Goal: Browse casually: Explore the website without a specific task or goal

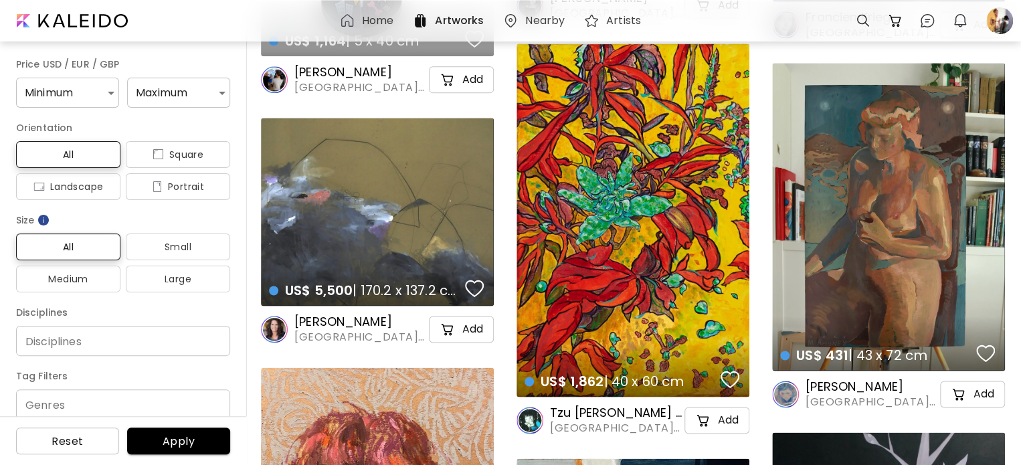
scroll to position [3144, 0]
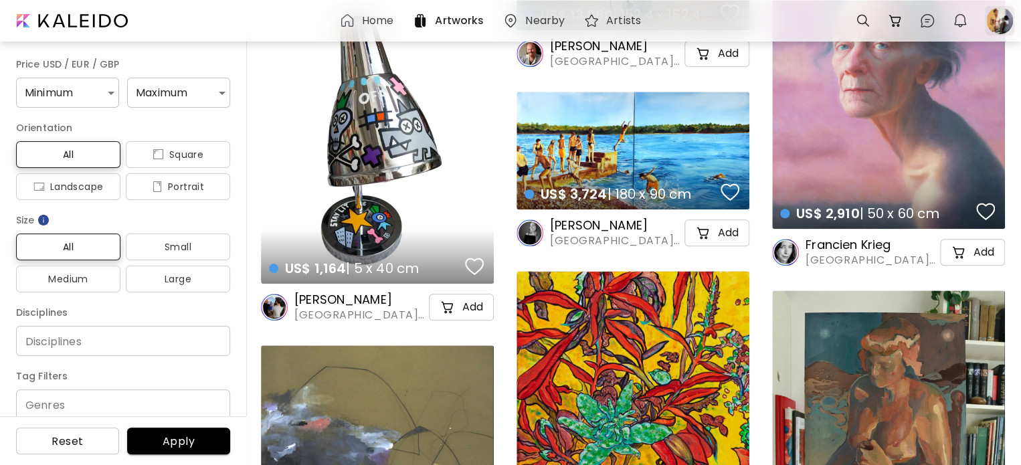
click at [1000, 25] on div at bounding box center [999, 20] width 29 height 29
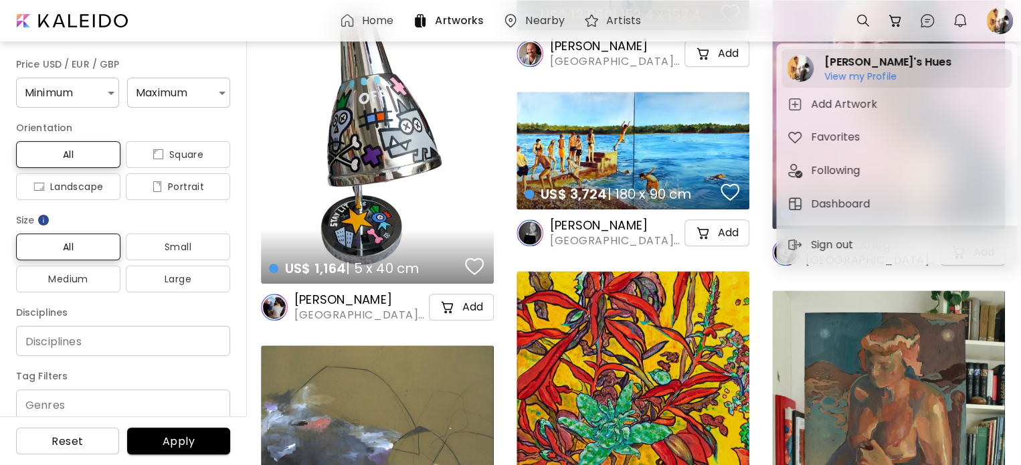
click at [870, 67] on h2 "[PERSON_NAME]'s Hues" at bounding box center [887, 62] width 126 height 16
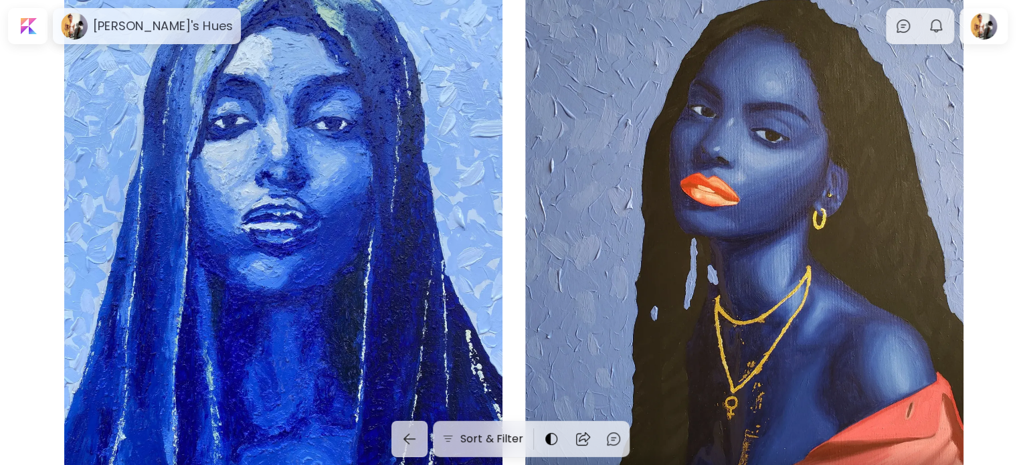
scroll to position [67, 0]
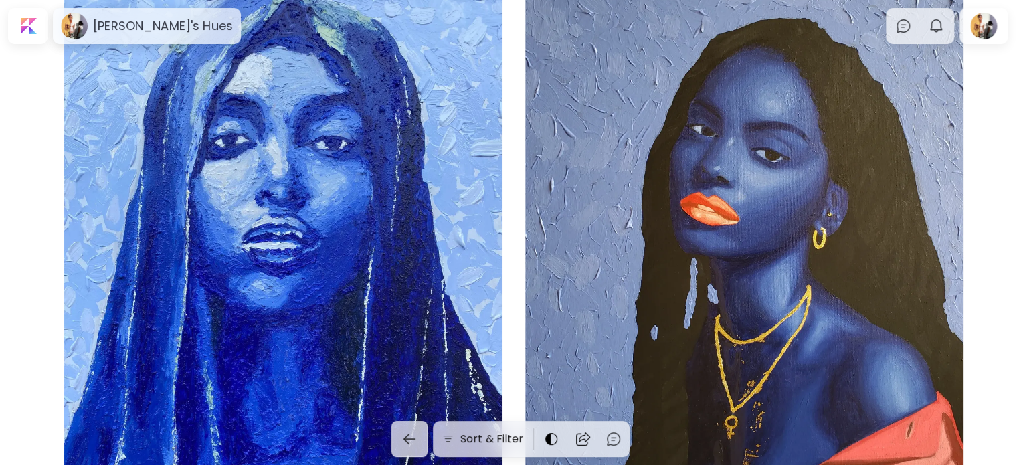
click at [330, 171] on div "Osupa US$ 2,500 | 63.5 x 76.2 cm 2" at bounding box center [283, 277] width 438 height 584
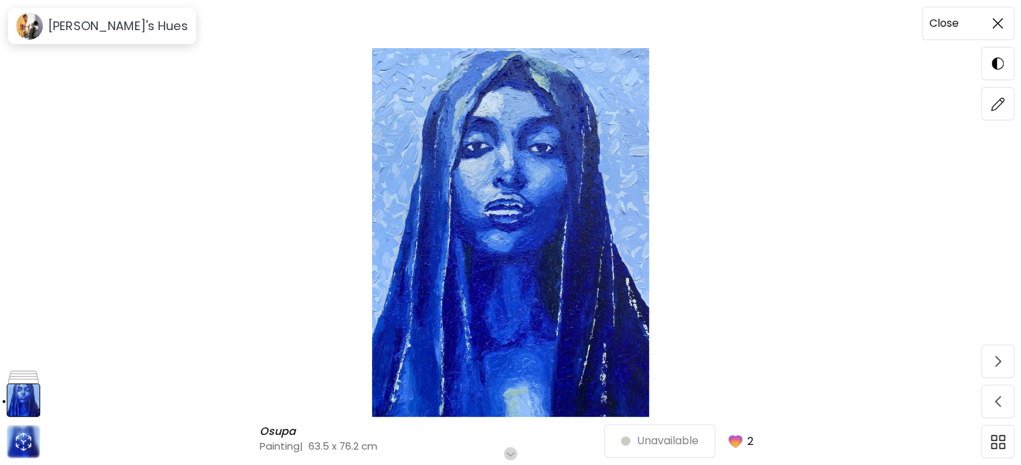
click at [1003, 37] on span at bounding box center [997, 23] width 28 height 28
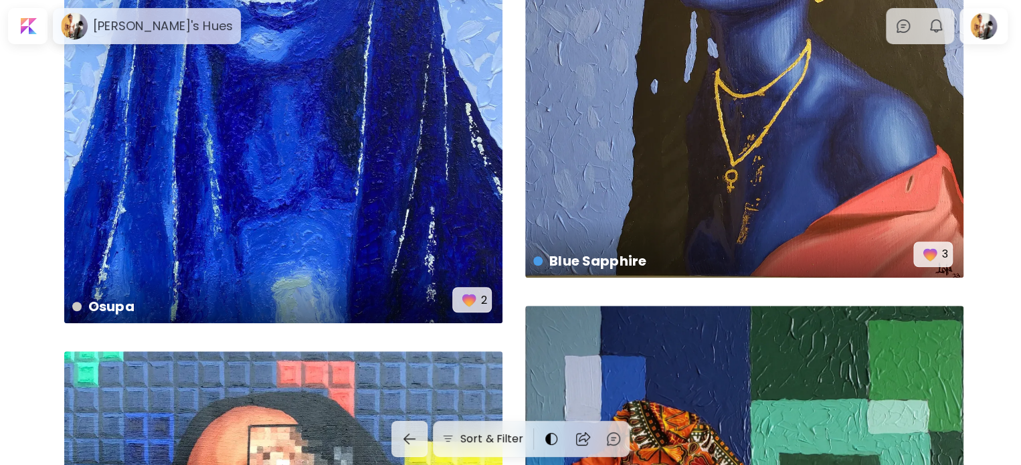
scroll to position [334, 0]
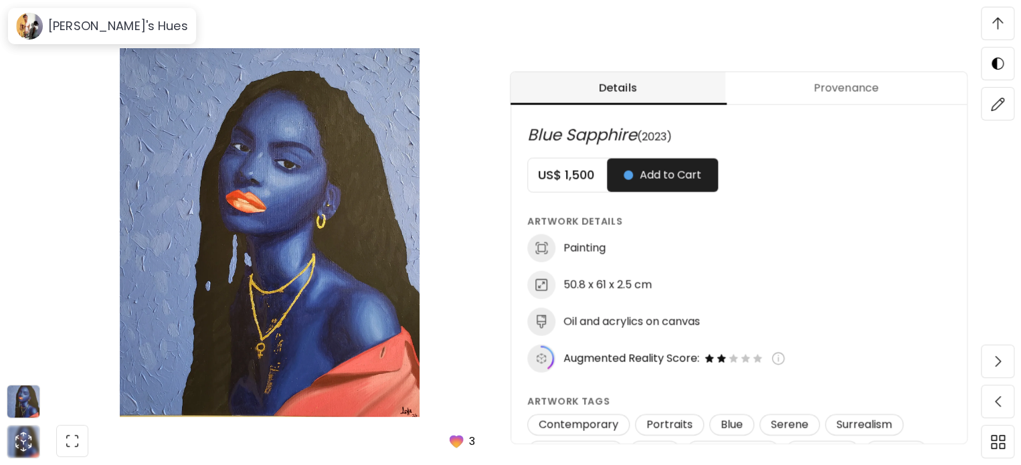
click at [213, 34] on div "Blue Sapphire Blue Sapphire Painting | 50.8 x 61 x 2.5 cm Scroll for more Add t…" at bounding box center [269, 232] width 539 height 465
click at [981, 25] on div at bounding box center [997, 23] width 32 height 32
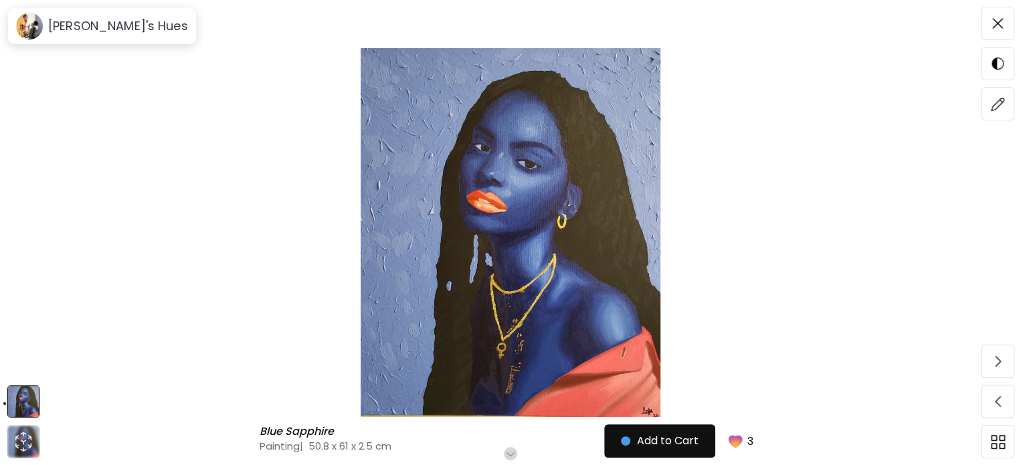
click at [810, 225] on img at bounding box center [510, 232] width 908 height 369
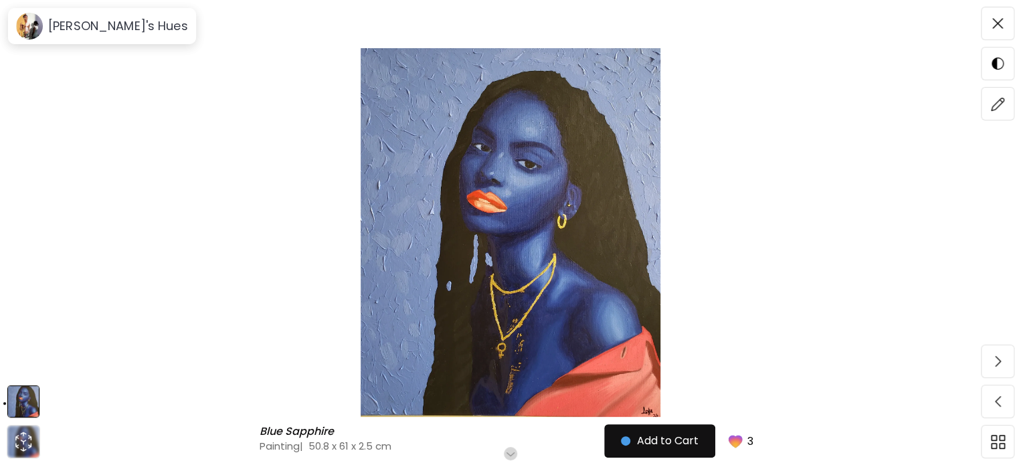
click at [1005, 25] on span at bounding box center [997, 23] width 28 height 28
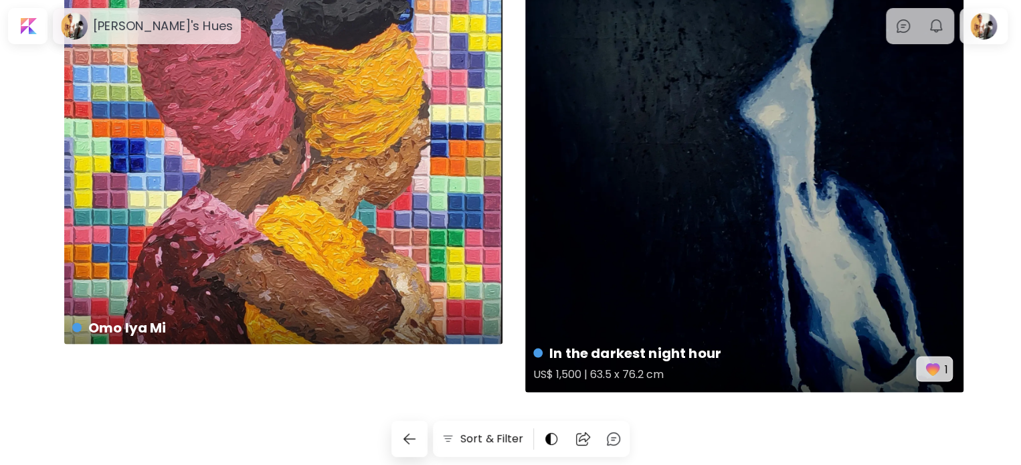
click at [797, 268] on div "In the darkest night hour US$ 1,500 | 63.5 x 76.2 cm 1" at bounding box center [744, 141] width 438 height 501
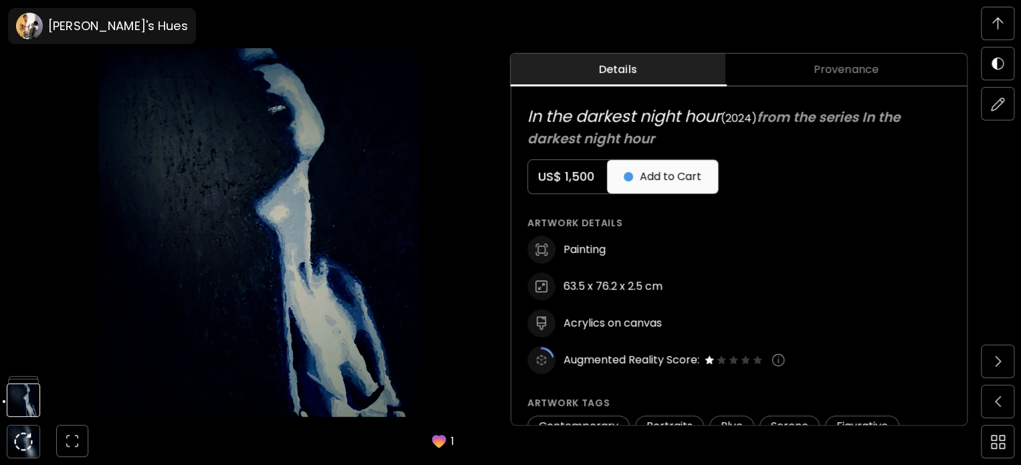
scroll to position [201, 0]
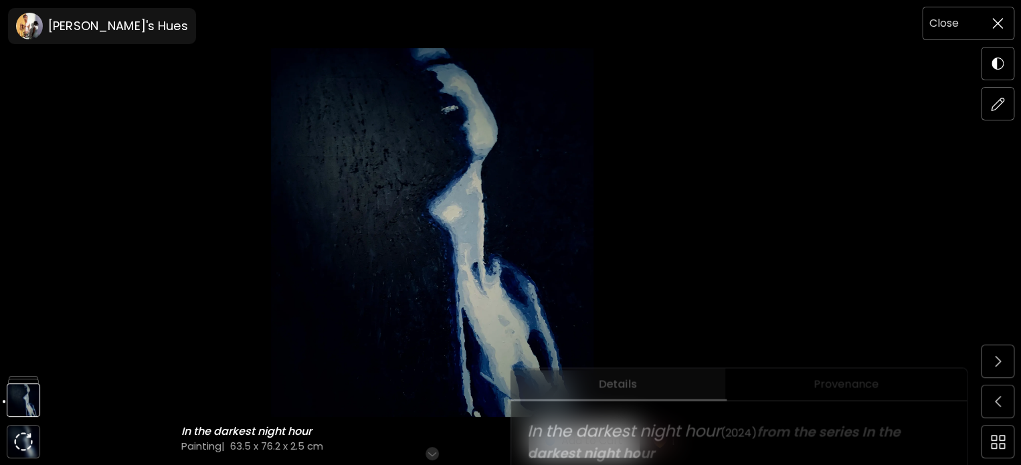
click at [984, 26] on span at bounding box center [997, 23] width 28 height 28
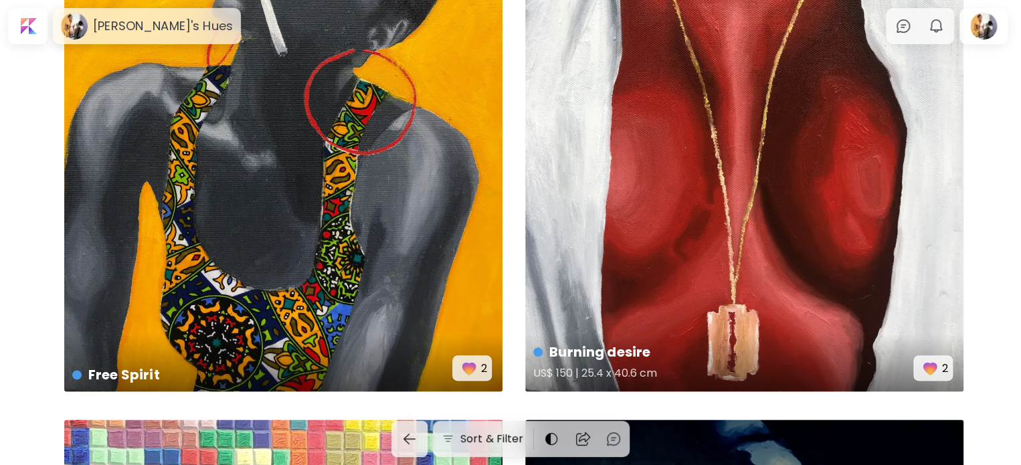
scroll to position [3171, 0]
